Goal: Task Accomplishment & Management: Use online tool/utility

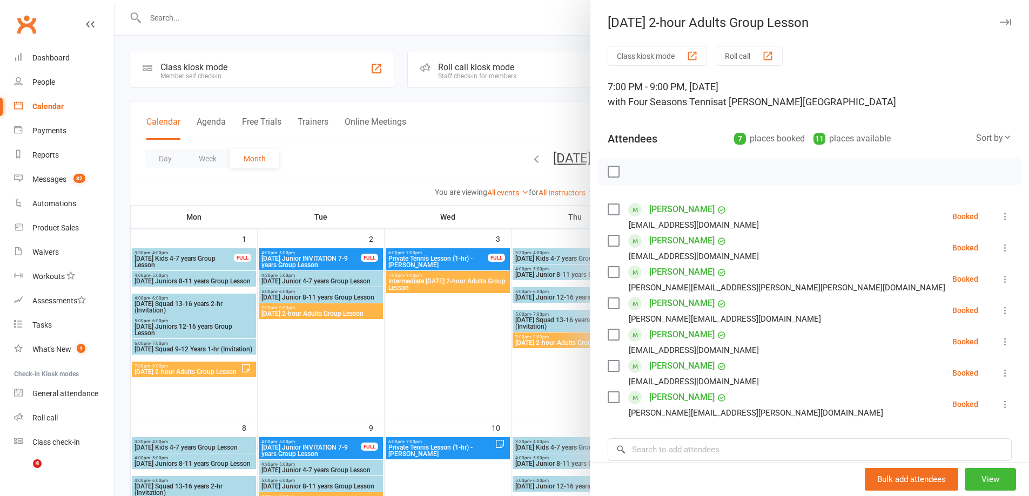
scroll to position [324, 0]
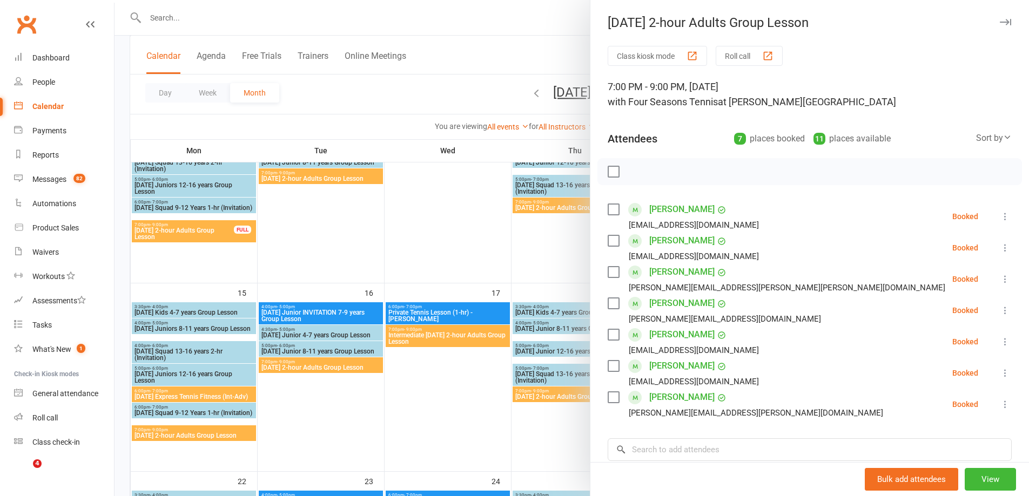
click at [432, 218] on div at bounding box center [572, 248] width 915 height 496
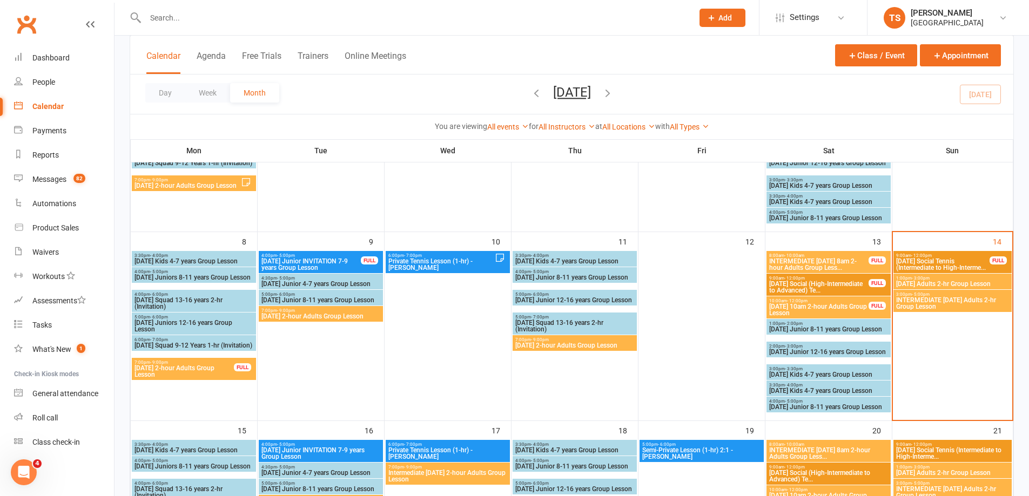
scroll to position [162, 0]
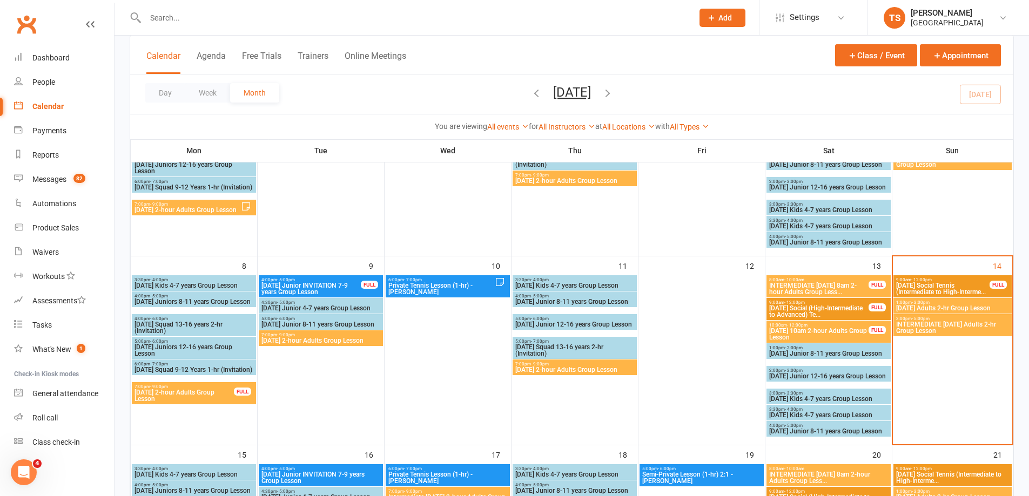
click at [938, 303] on span "1:00pm - 3:00pm" at bounding box center [953, 302] width 114 height 5
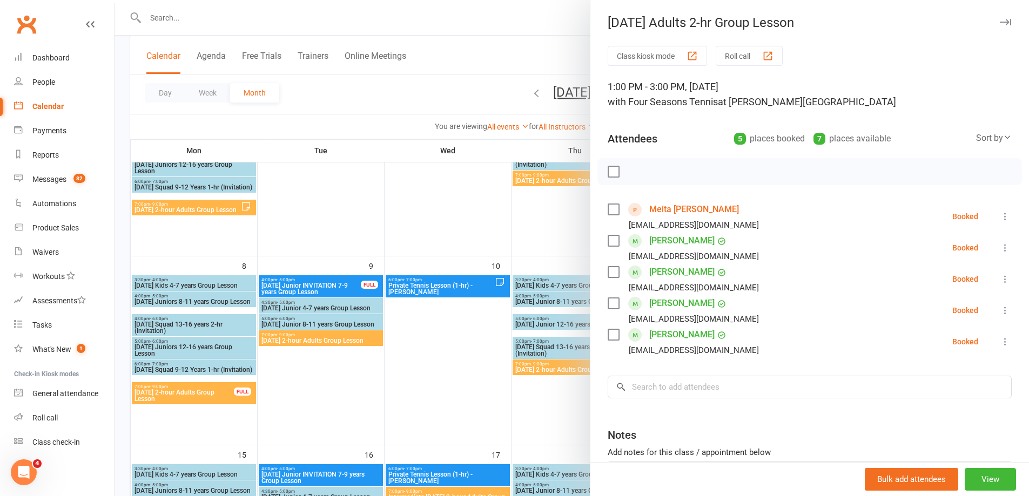
click at [737, 57] on button "Roll call" at bounding box center [749, 56] width 67 height 20
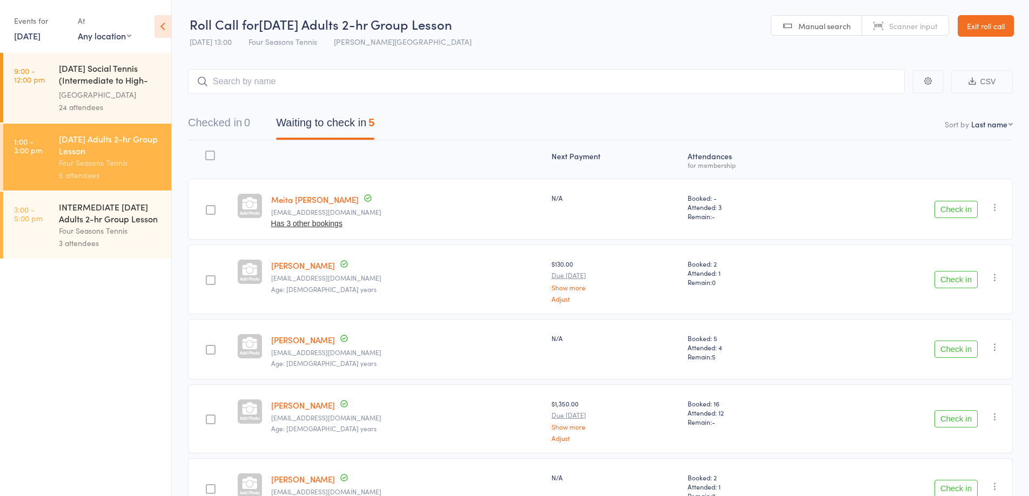
click at [987, 81] on button "CSV" at bounding box center [982, 81] width 62 height 23
click at [70, 215] on div "INTERMEDIATE Sunday Adults 2-hr Group Lesson" at bounding box center [110, 213] width 103 height 24
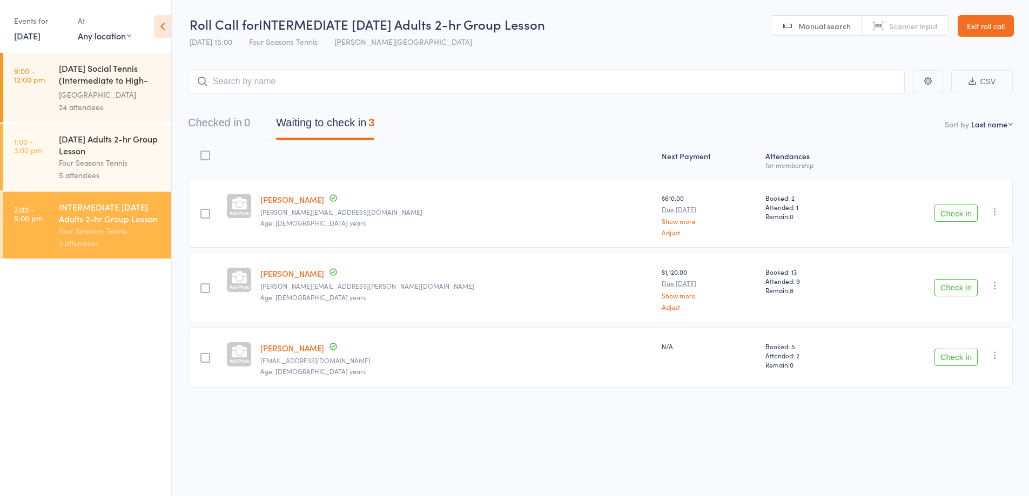
click at [987, 82] on button "CSV" at bounding box center [982, 81] width 62 height 23
click at [974, 28] on link "Exit roll call" at bounding box center [986, 26] width 56 height 22
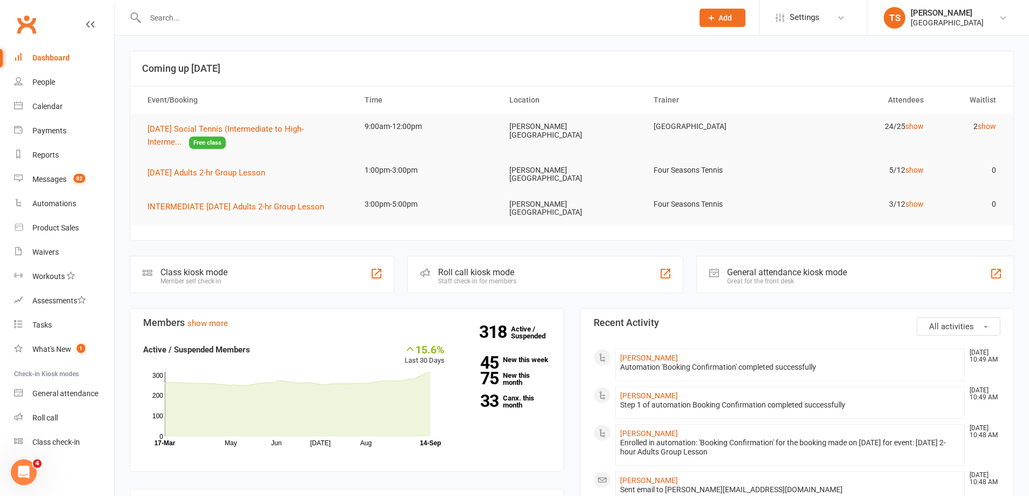
click at [171, 16] on input "text" at bounding box center [413, 17] width 543 height 15
click at [154, 16] on input "text" at bounding box center [413, 17] width 543 height 15
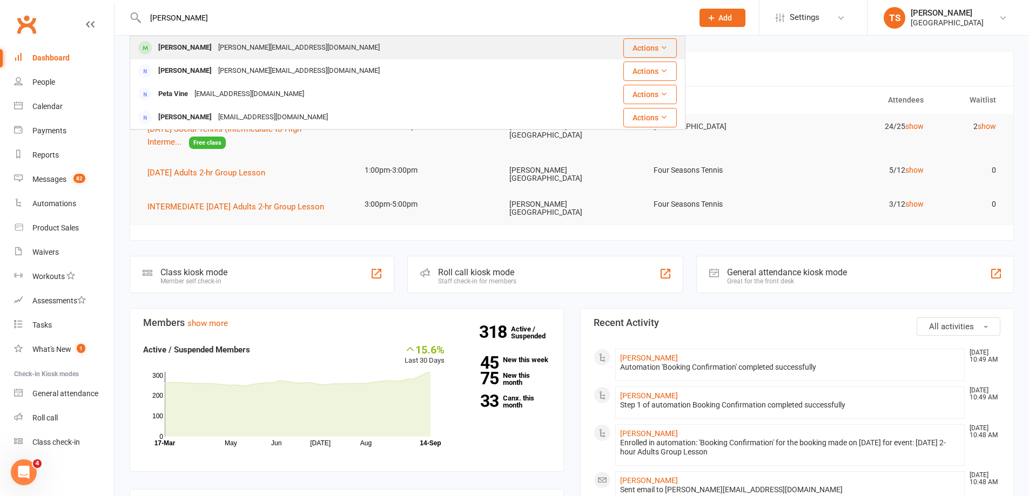
type input "Vibha"
click at [220, 46] on div "Vibha.balram3@gmail.com" at bounding box center [299, 48] width 168 height 16
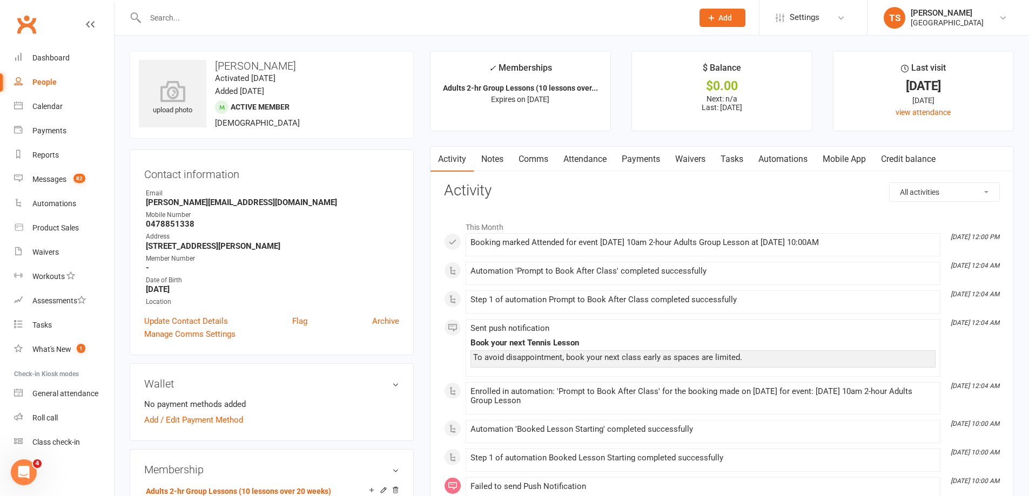
click at [652, 158] on link "Payments" at bounding box center [640, 159] width 53 height 25
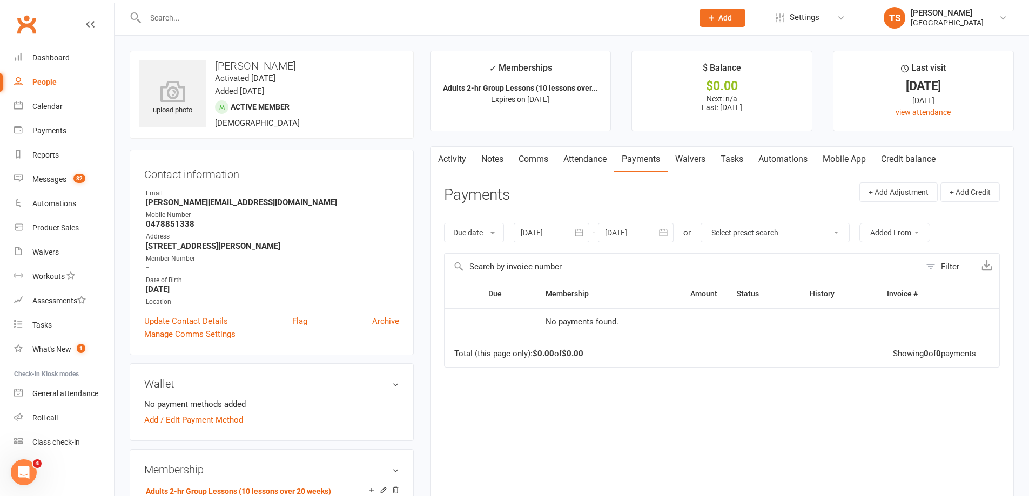
click at [697, 159] on link "Waivers" at bounding box center [690, 159] width 45 height 25
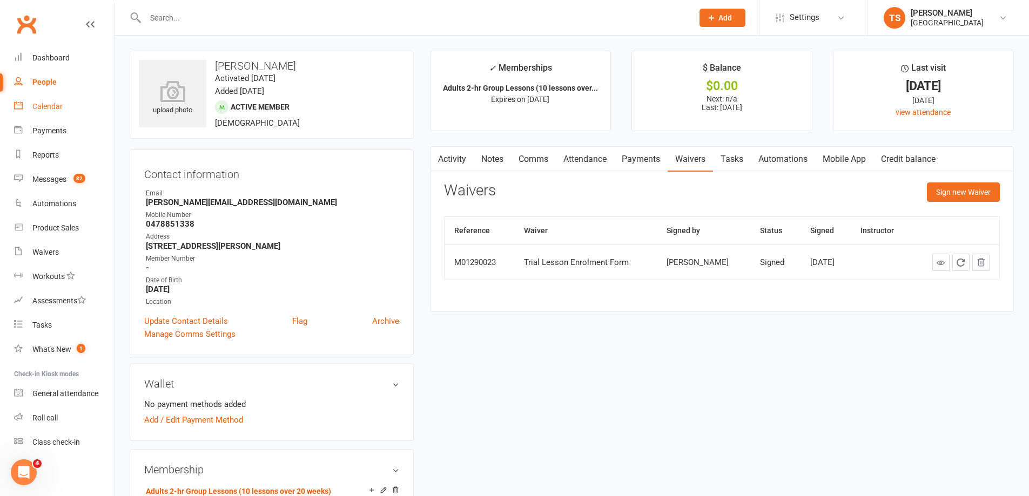
click at [46, 103] on div "Calendar" at bounding box center [47, 106] width 30 height 9
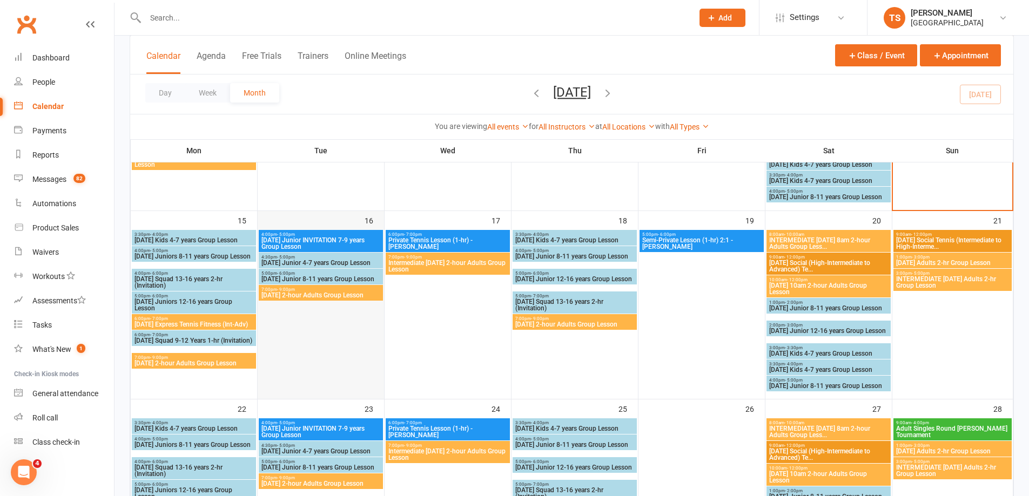
scroll to position [432, 0]
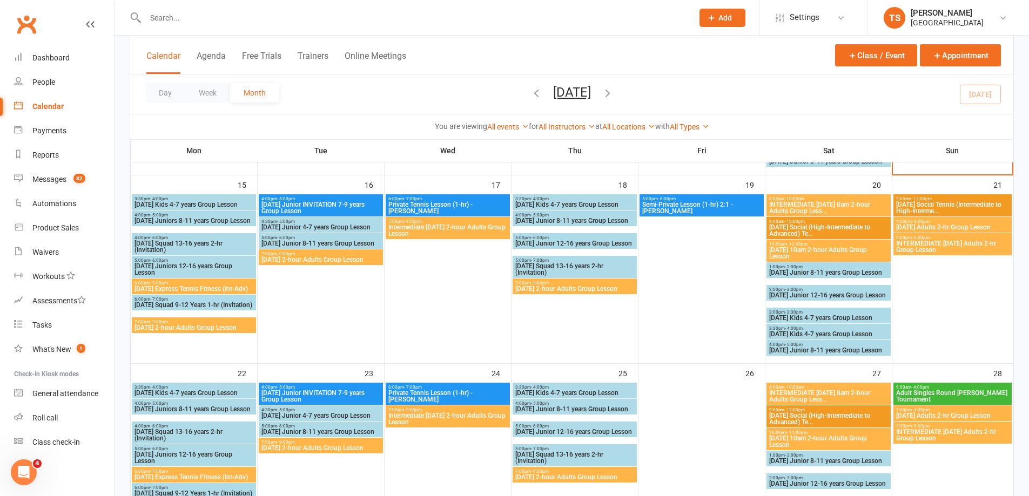
click at [310, 253] on span "7:00pm - 9:00pm" at bounding box center [321, 254] width 120 height 5
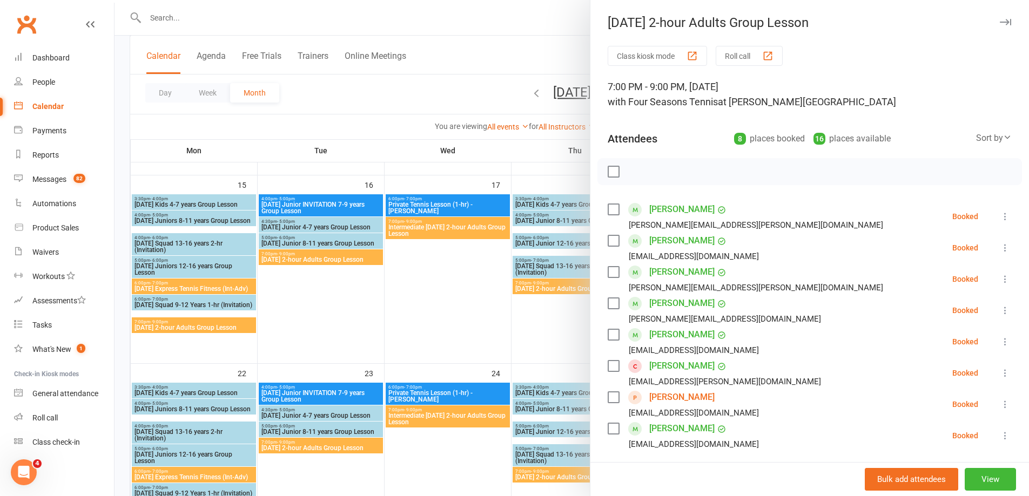
drag, startPoint x: 461, startPoint y: 312, endPoint x: 456, endPoint y: 308, distance: 5.8
click at [460, 312] on div at bounding box center [572, 248] width 915 height 496
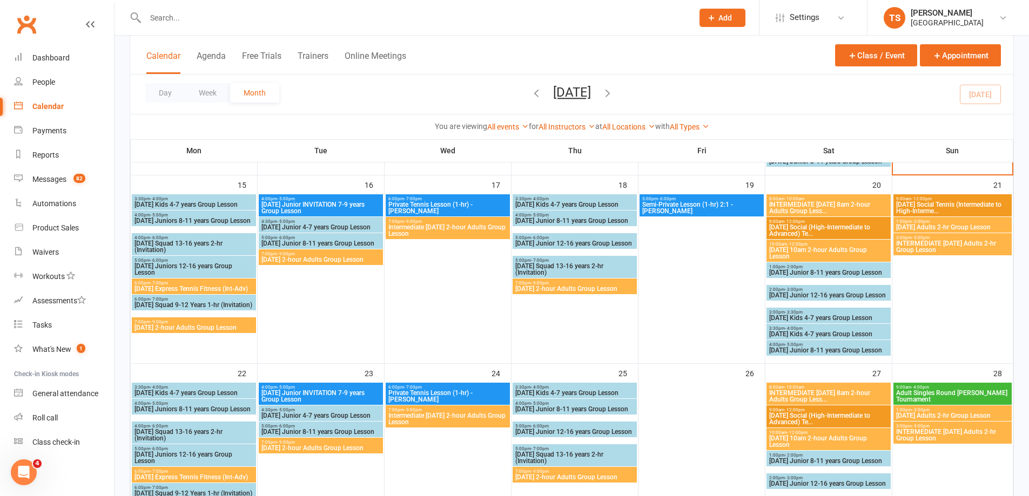
click at [447, 223] on span "7:00pm - 9:00pm" at bounding box center [448, 221] width 120 height 5
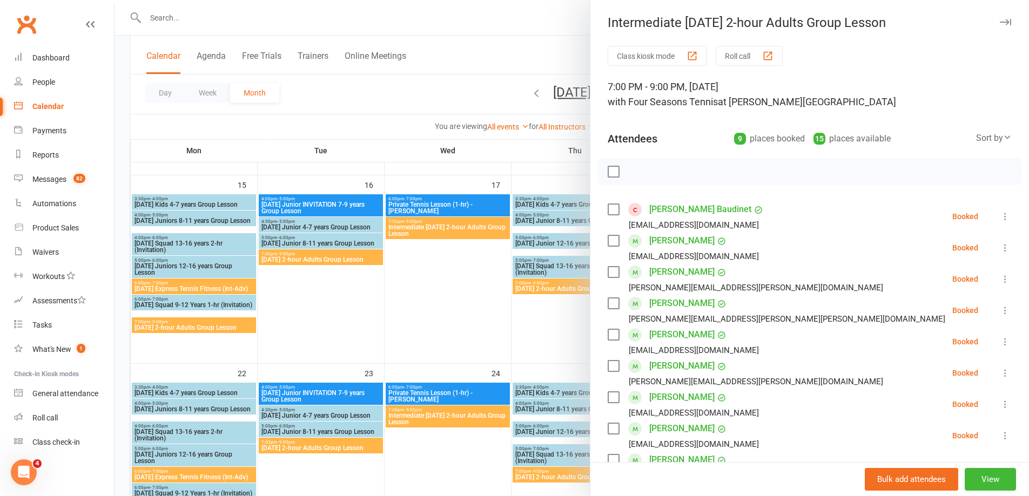
click at [480, 298] on div at bounding box center [572, 248] width 915 height 496
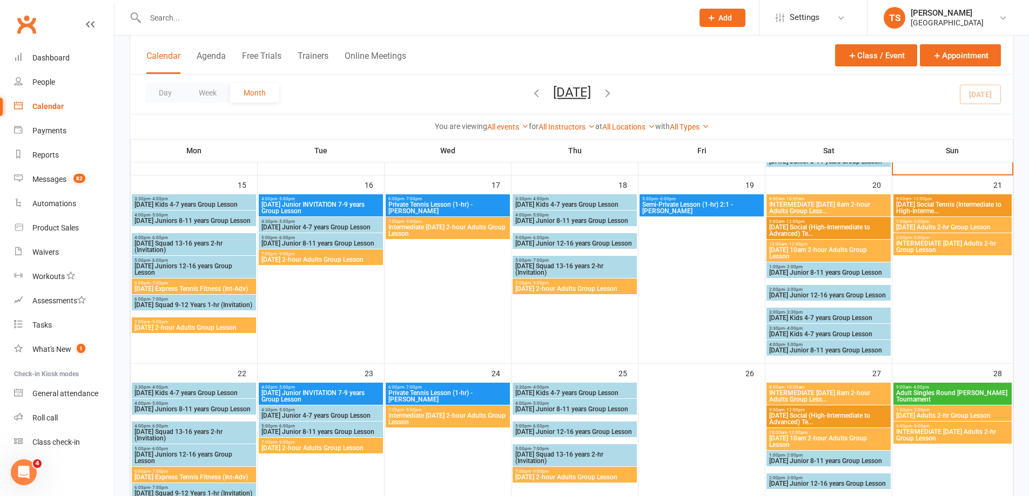
click at [553, 287] on span "[DATE] 2-hour Adults Group Lesson" at bounding box center [575, 289] width 120 height 6
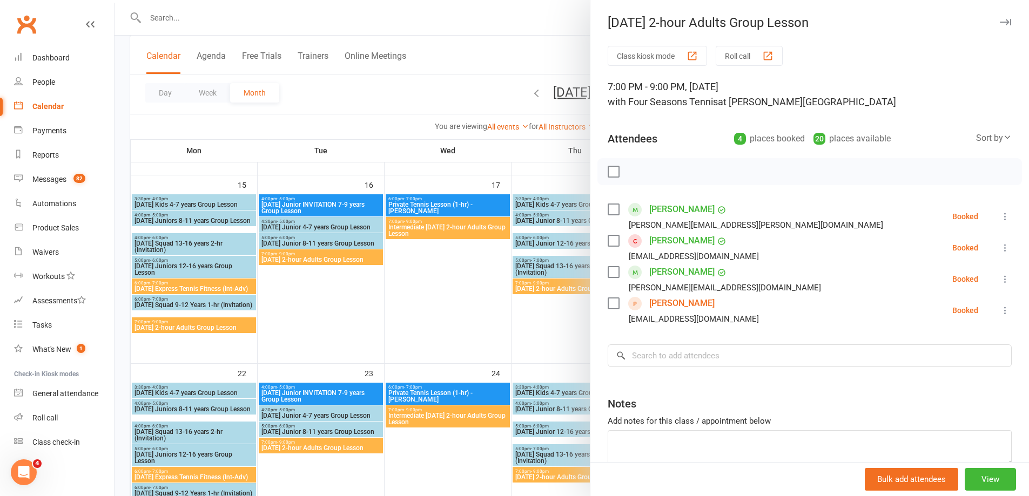
click at [179, 323] on div at bounding box center [572, 248] width 915 height 496
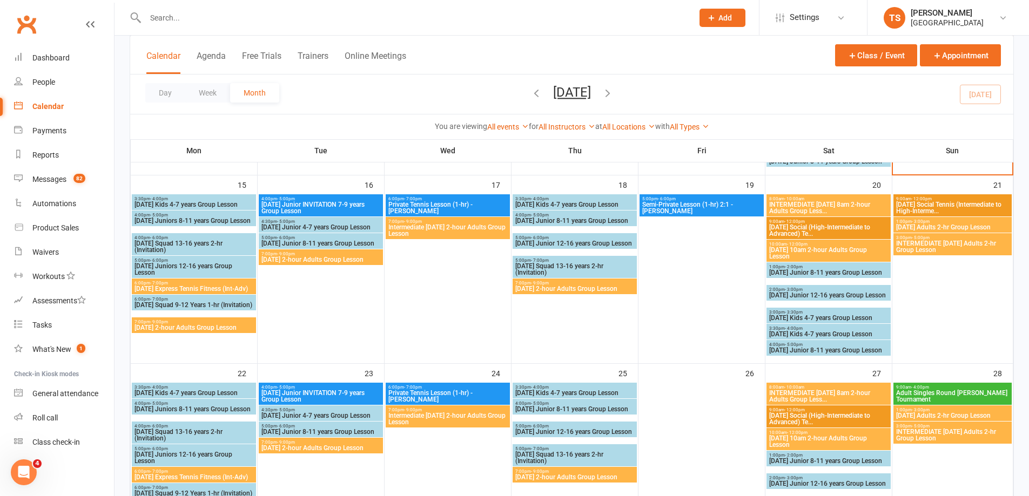
click at [180, 323] on span "7:00pm - 9:00pm" at bounding box center [194, 322] width 120 height 5
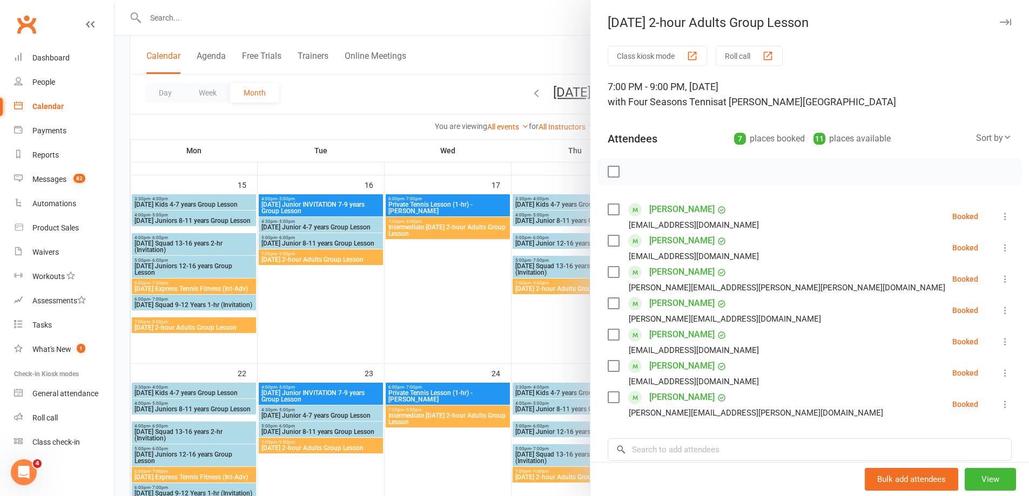
click at [546, 288] on div at bounding box center [572, 248] width 915 height 496
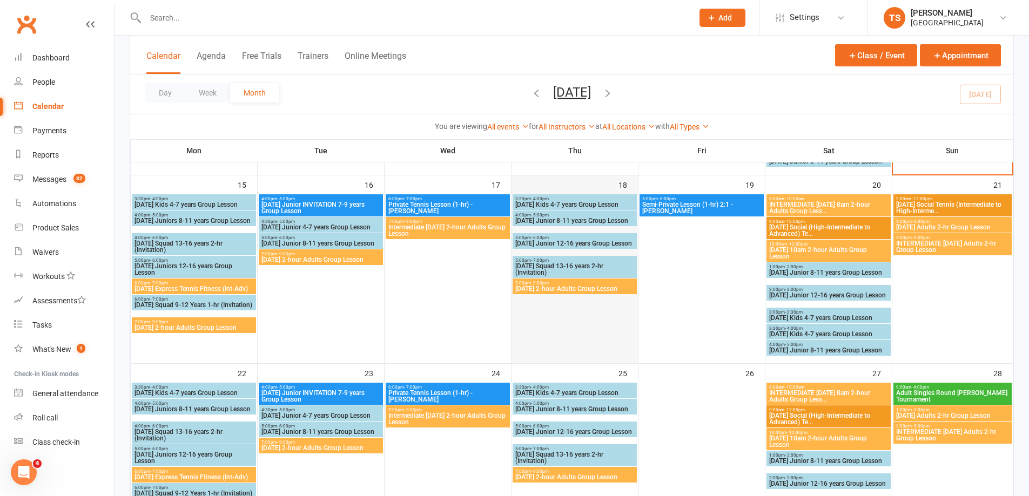
click at [585, 295] on div at bounding box center [575, 278] width 124 height 169
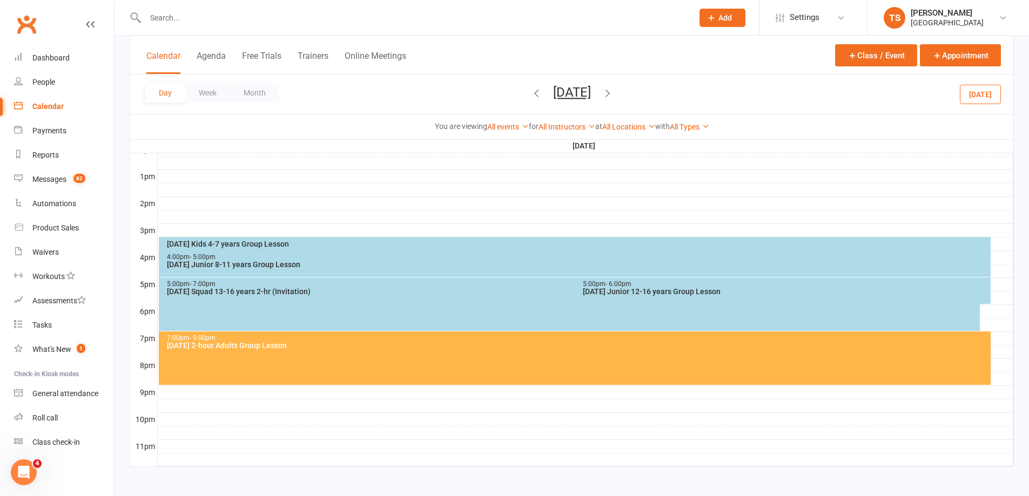
scroll to position [0, 0]
click at [250, 90] on button "Month" at bounding box center [254, 92] width 49 height 19
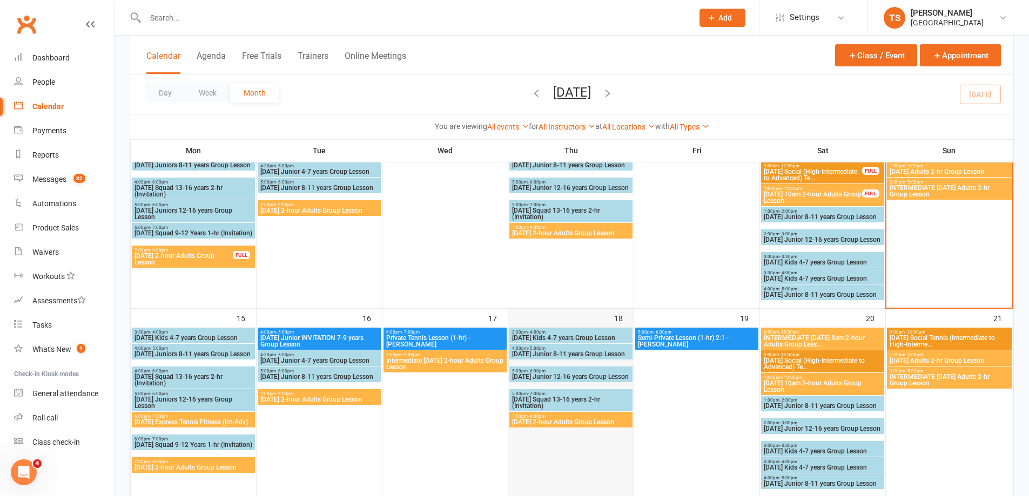
scroll to position [293, 0]
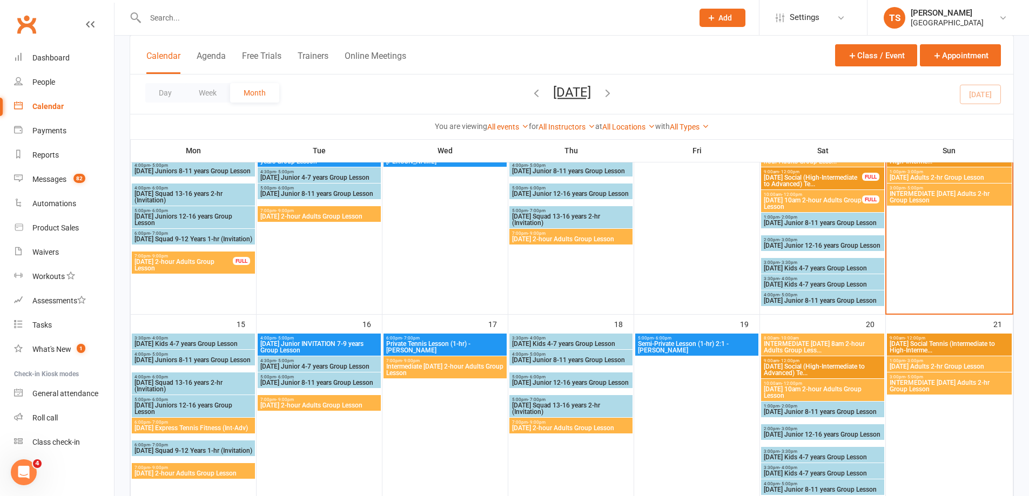
click at [553, 426] on span "[DATE] 2-hour Adults Group Lesson" at bounding box center [571, 428] width 119 height 6
